Goal: Task Accomplishment & Management: Use online tool/utility

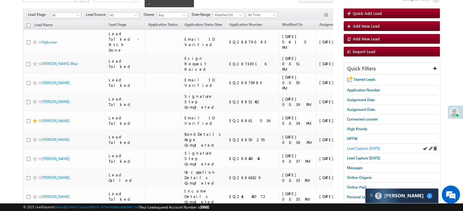
click at [352, 146] on span "Lead Capture [DATE]" at bounding box center [363, 148] width 33 height 5
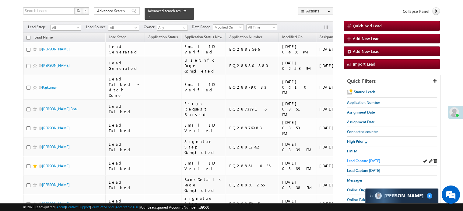
scroll to position [61, 0]
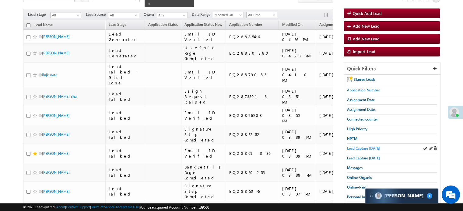
click at [367, 146] on span "Lead Capture [DATE]" at bounding box center [363, 148] width 33 height 5
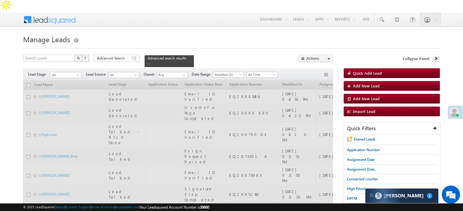
scroll to position [0, 0]
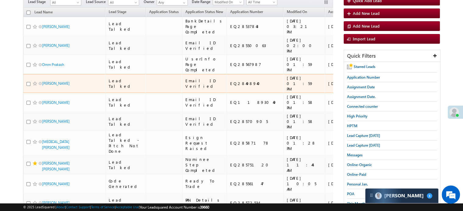
scroll to position [91, 0]
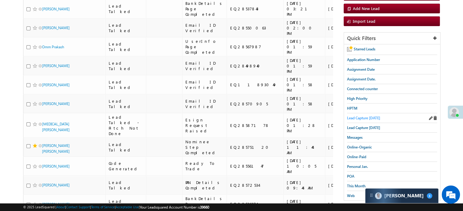
click at [351, 116] on span "Lead Capture [DATE]" at bounding box center [363, 118] width 33 height 5
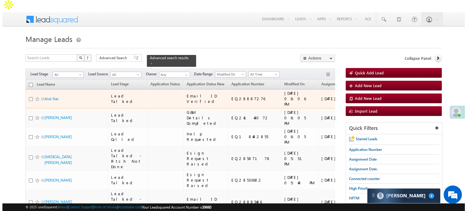
scroll to position [0, 0]
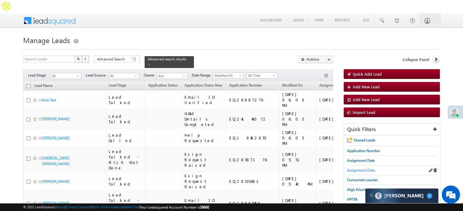
click at [371, 168] on span "Assignment Date." at bounding box center [361, 170] width 29 height 5
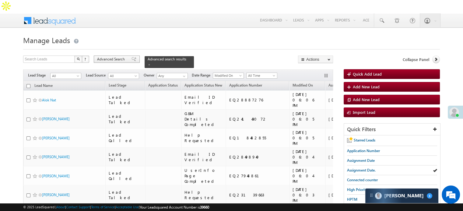
click at [126, 57] on span "Advanced Search" at bounding box center [112, 59] width 30 height 5
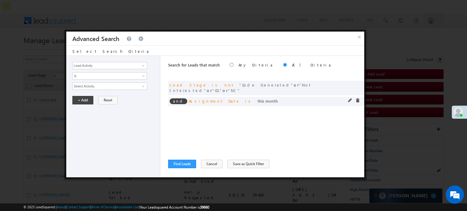
click at [351, 99] on span at bounding box center [350, 101] width 4 height 4
click at [104, 85] on span "This Month" at bounding box center [106, 86] width 66 height 5
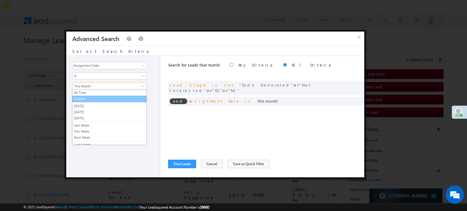
click at [98, 100] on link "Custom" at bounding box center [109, 98] width 74 height 5
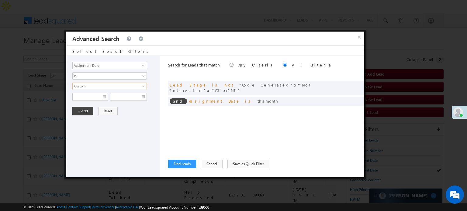
click at [97, 100] on div "Lead Activity Task Sales Group Prospect Id WA Last Message Timestamp 4th Day Di…" at bounding box center [113, 117] width 94 height 122
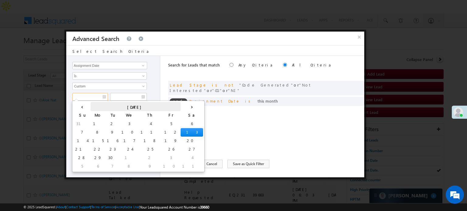
drag, startPoint x: 97, startPoint y: 94, endPoint x: 96, endPoint y: 106, distance: 12.2
click at [97, 94] on input "text" at bounding box center [90, 97] width 36 height 8
click at [139, 129] on td "11" at bounding box center [150, 132] width 23 height 9
type input "[DATE]"
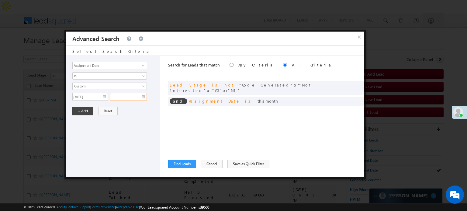
click at [135, 97] on input "text" at bounding box center [128, 97] width 37 height 8
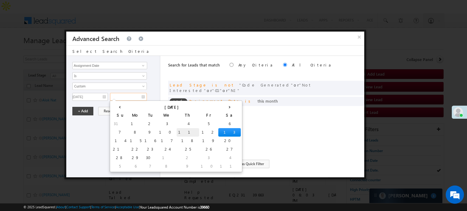
click at [177, 131] on td "11" at bounding box center [188, 132] width 23 height 9
type input "[DATE]"
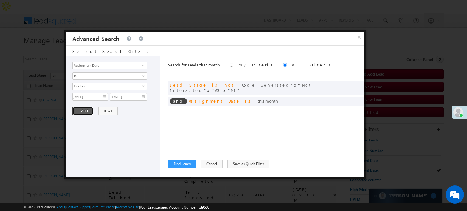
click at [86, 111] on button "+ Add" at bounding box center [82, 111] width 21 height 9
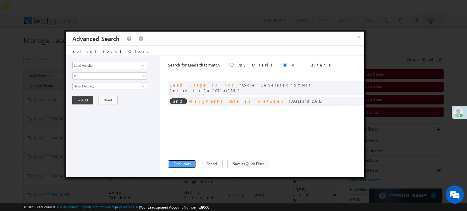
click at [181, 163] on button "Find Leads" at bounding box center [182, 164] width 28 height 9
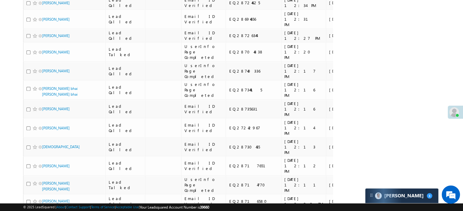
scroll to position [669, 0]
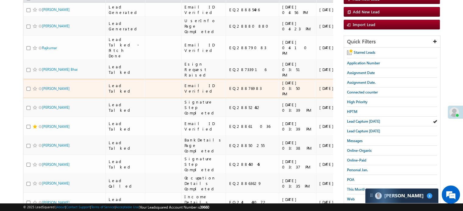
scroll to position [91, 0]
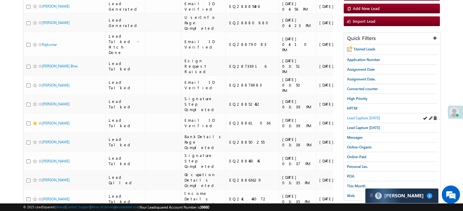
click at [364, 116] on span "Lead Capture [DATE]" at bounding box center [363, 118] width 33 height 5
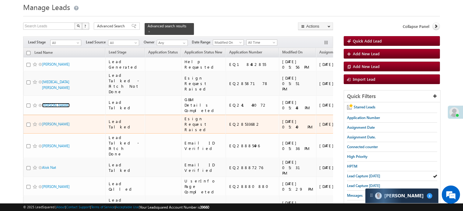
scroll to position [30, 0]
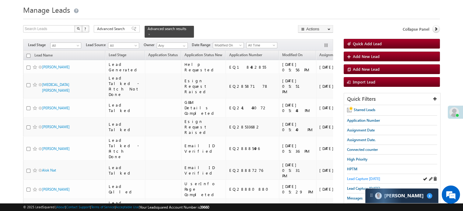
click at [357, 177] on span "Lead Capture [DATE]" at bounding box center [363, 179] width 33 height 5
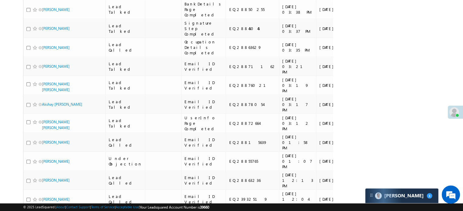
scroll to position [335, 0]
